Goal: Task Accomplishment & Management: Complete application form

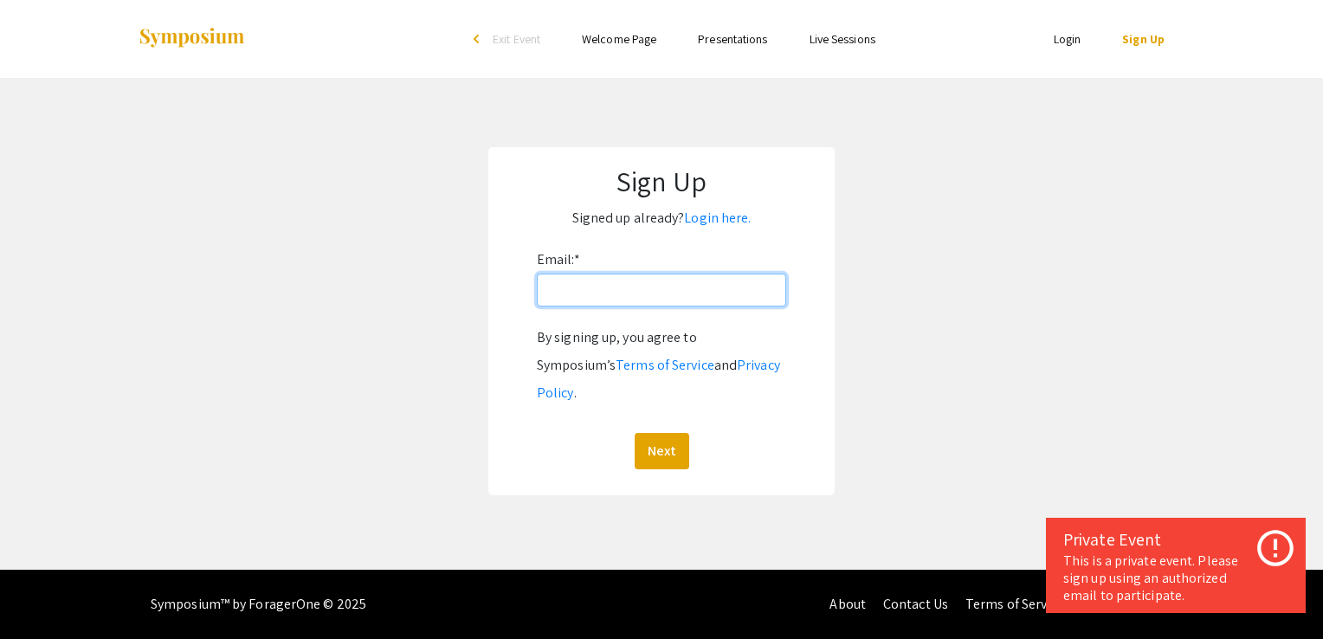
click at [630, 299] on input "Email: *" at bounding box center [661, 290] width 249 height 33
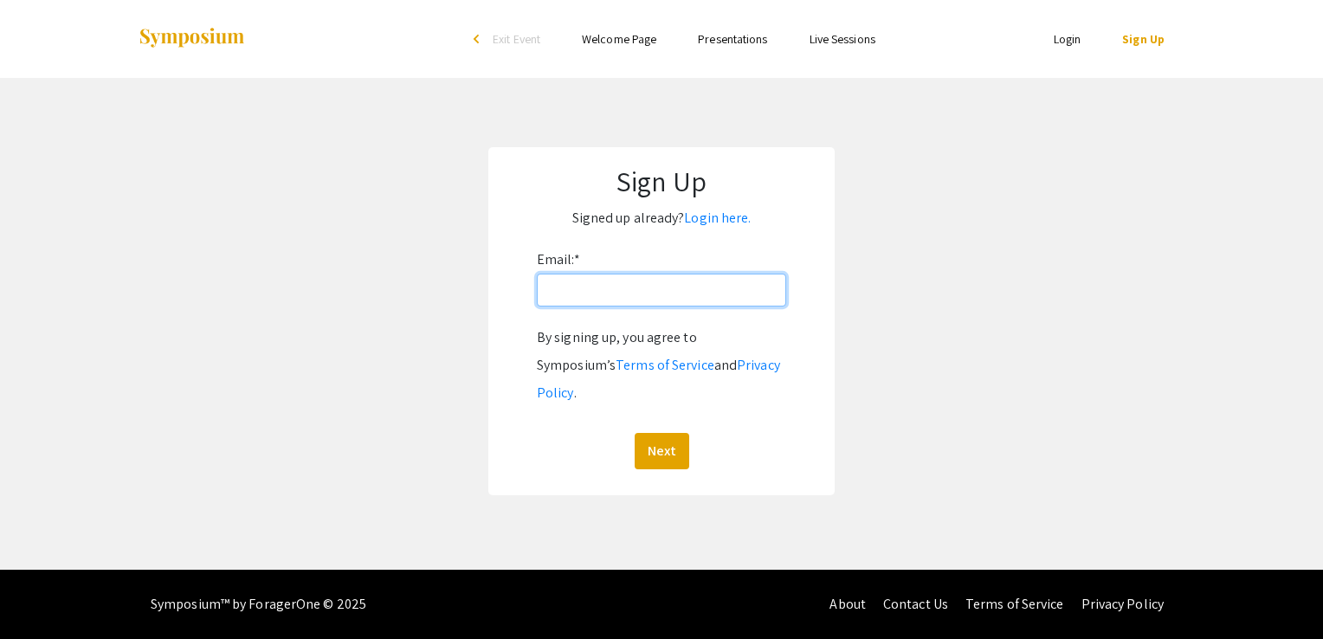
type input "[EMAIL_ADDRESS][DOMAIN_NAME]"
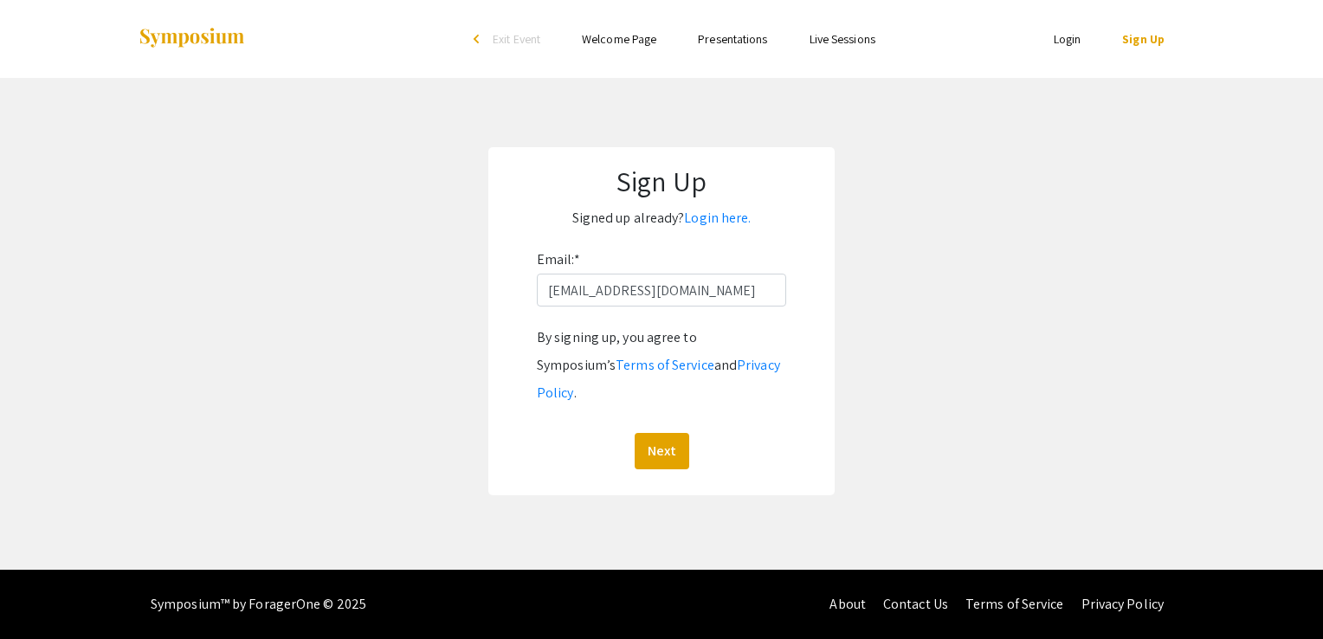
click at [1063, 42] on link "Login" at bounding box center [1068, 39] width 28 height 16
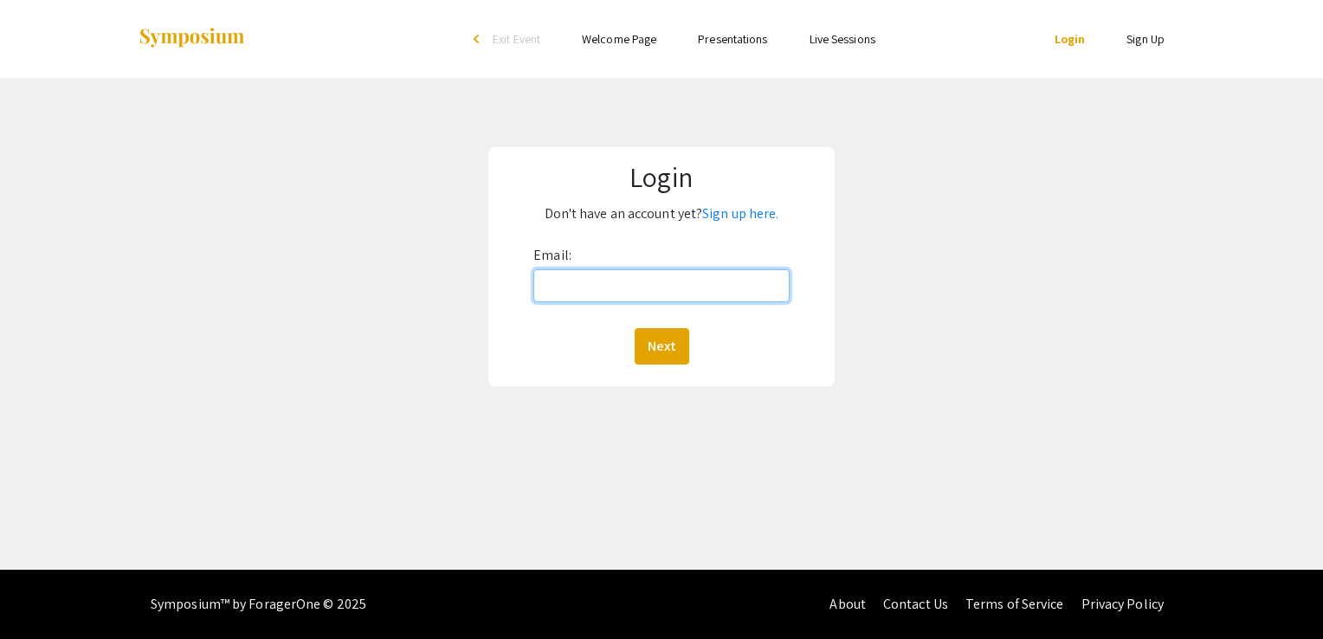
click at [571, 289] on input "Email:" at bounding box center [661, 285] width 256 height 33
type input "[EMAIL_ADDRESS][DOMAIN_NAME]"
click at [651, 357] on button "Next" at bounding box center [662, 346] width 55 height 36
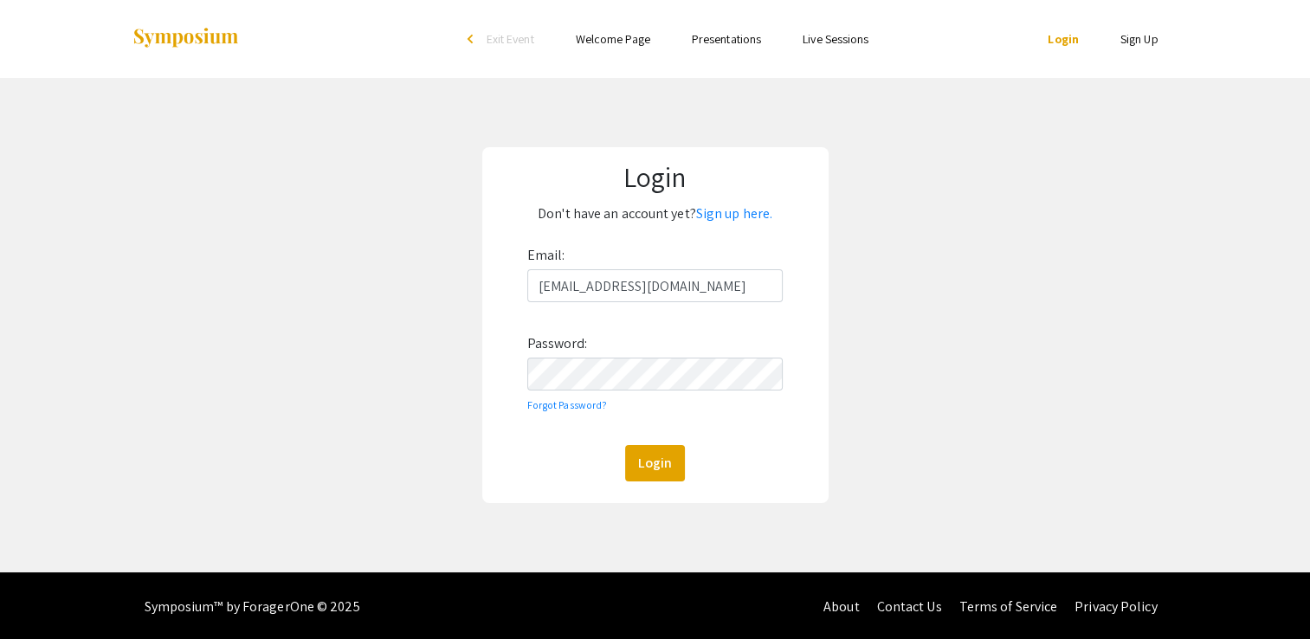
click at [620, 39] on link "Welcome Page" at bounding box center [613, 39] width 74 height 16
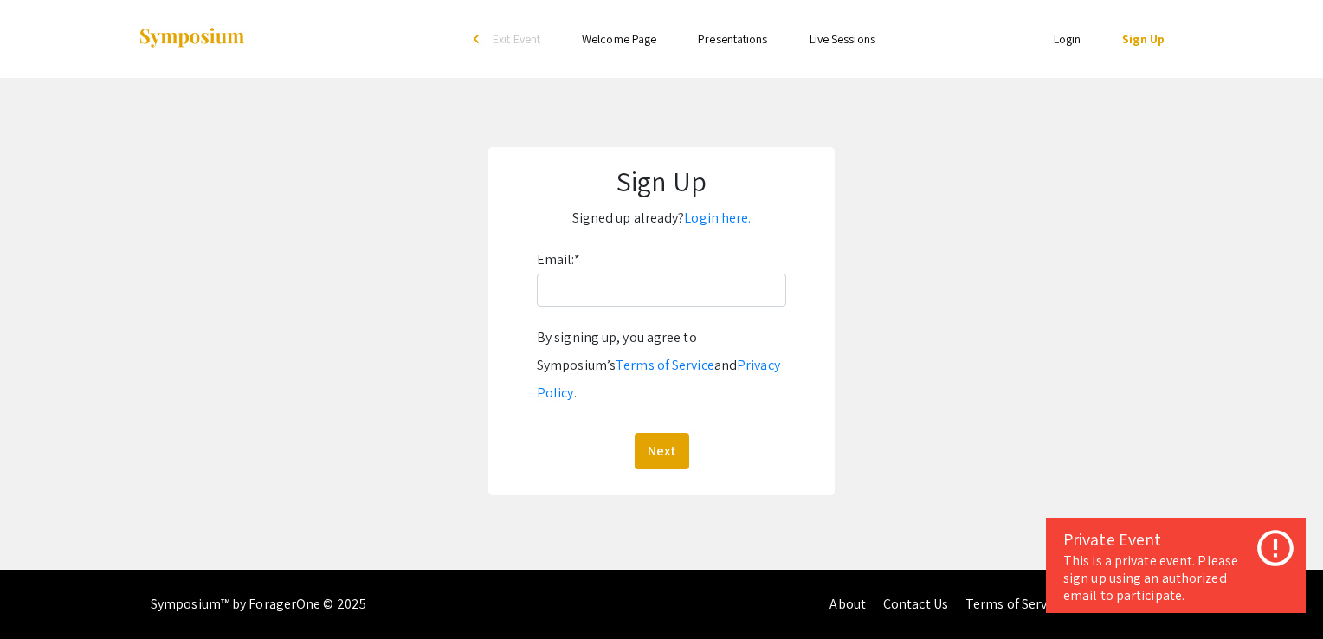
click at [620, 39] on link "Welcome Page" at bounding box center [619, 39] width 74 height 16
